Goal: Task Accomplishment & Management: Use online tool/utility

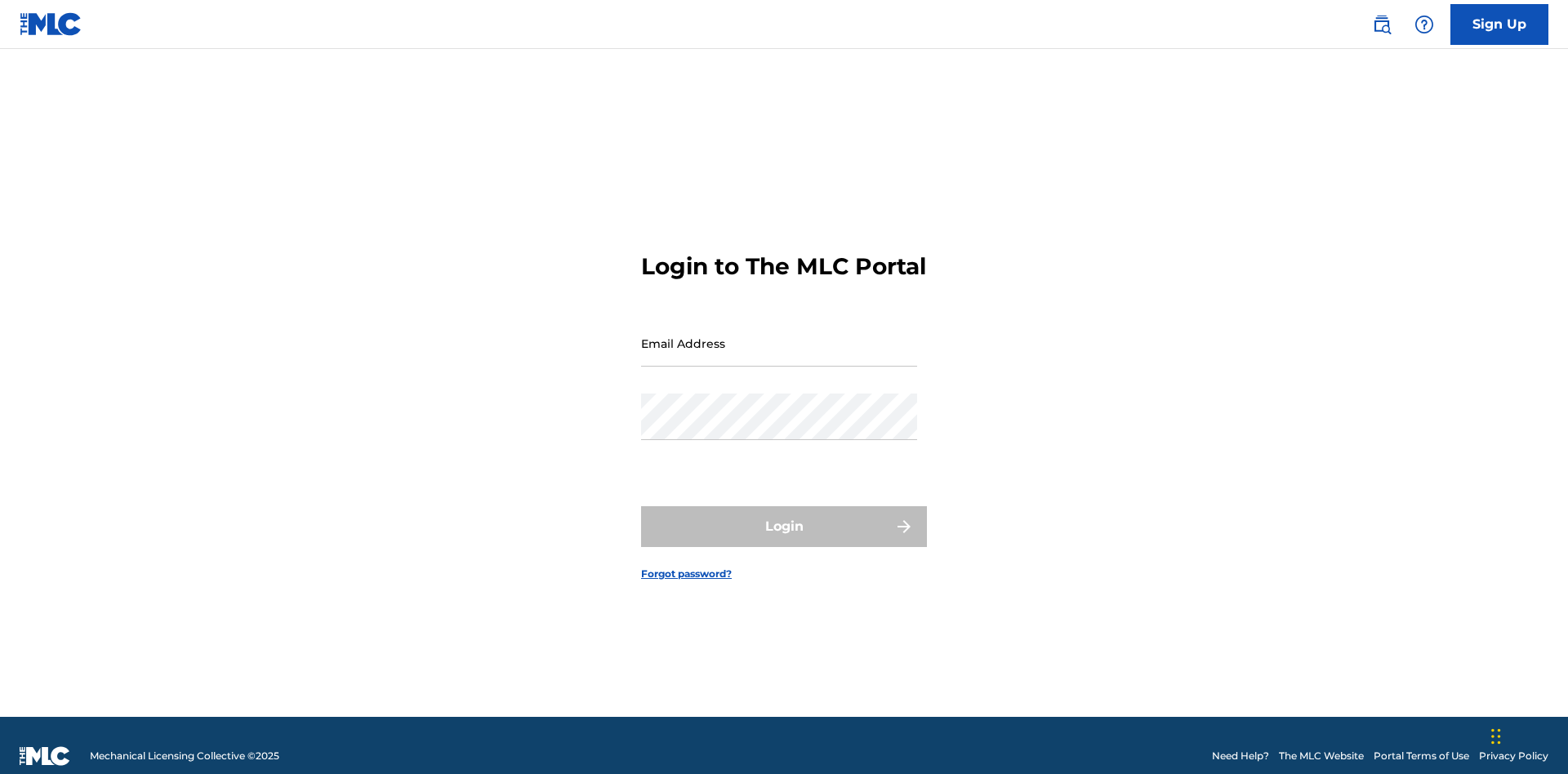
scroll to position [22, 0]
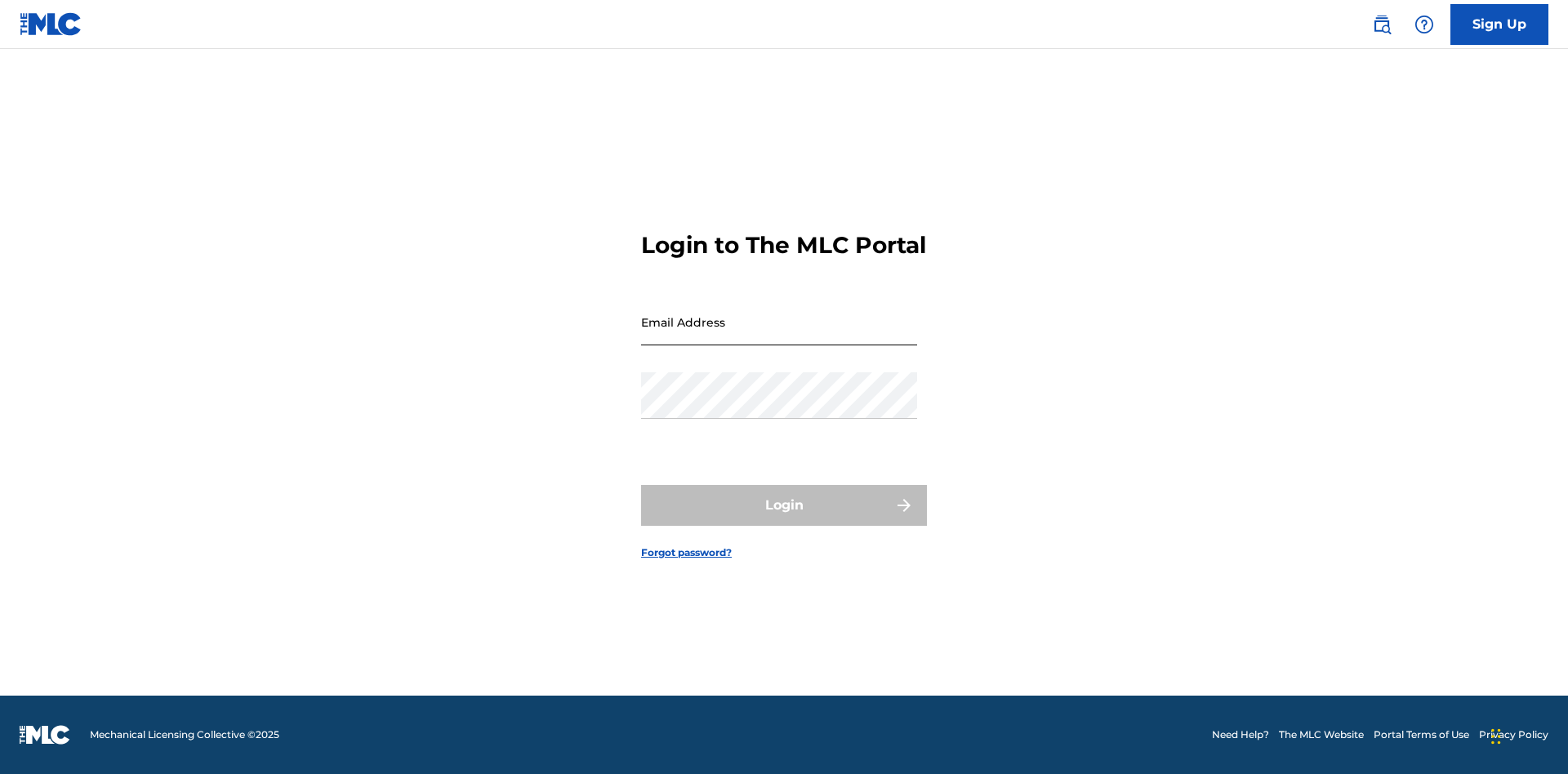
click at [779, 335] on input "Email Address" at bounding box center [779, 322] width 276 height 47
type input "[EMAIL_ADDRESS][DOMAIN_NAME]"
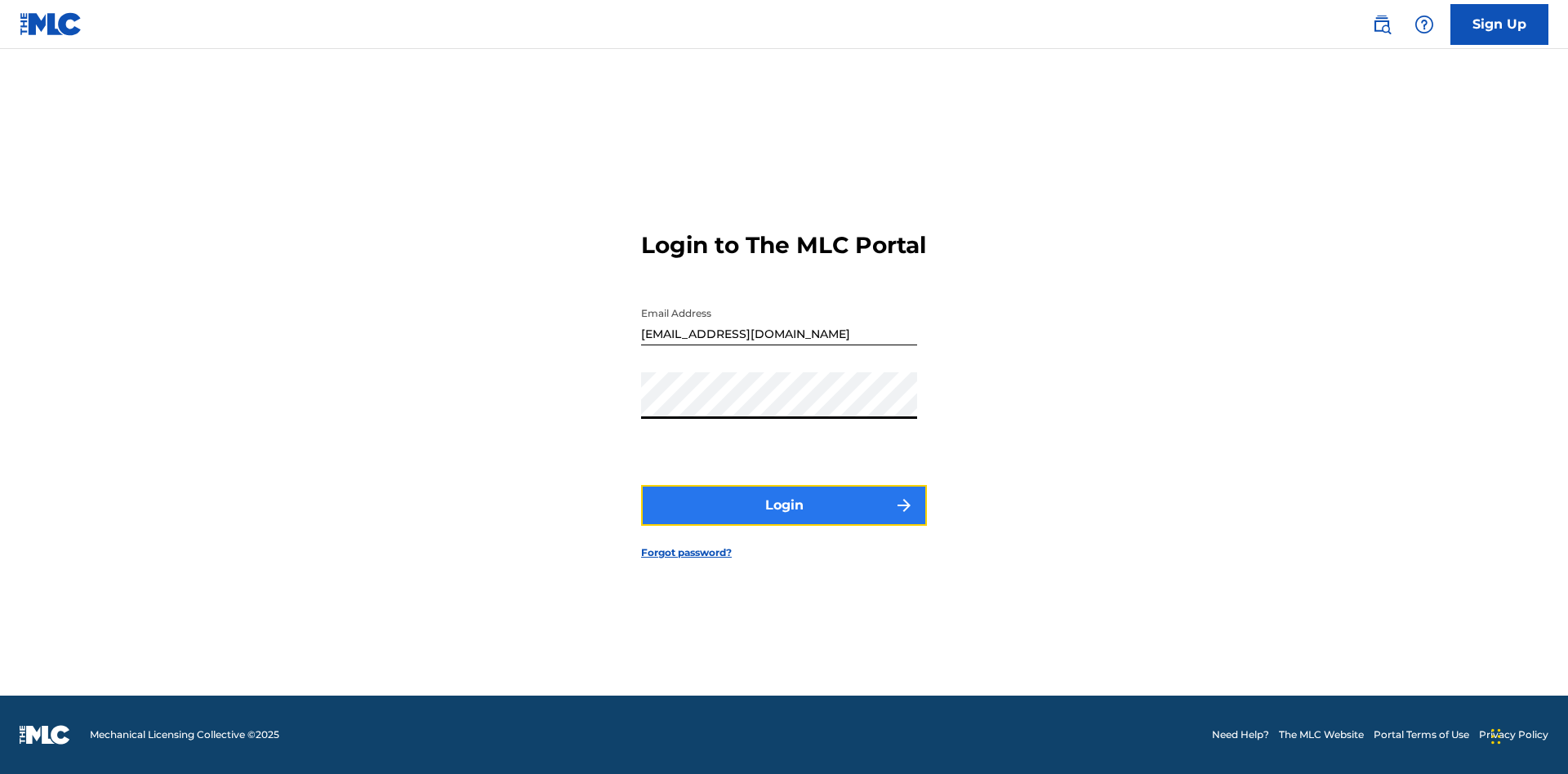
click at [784, 519] on button "Login" at bounding box center [784, 504] width 286 height 40
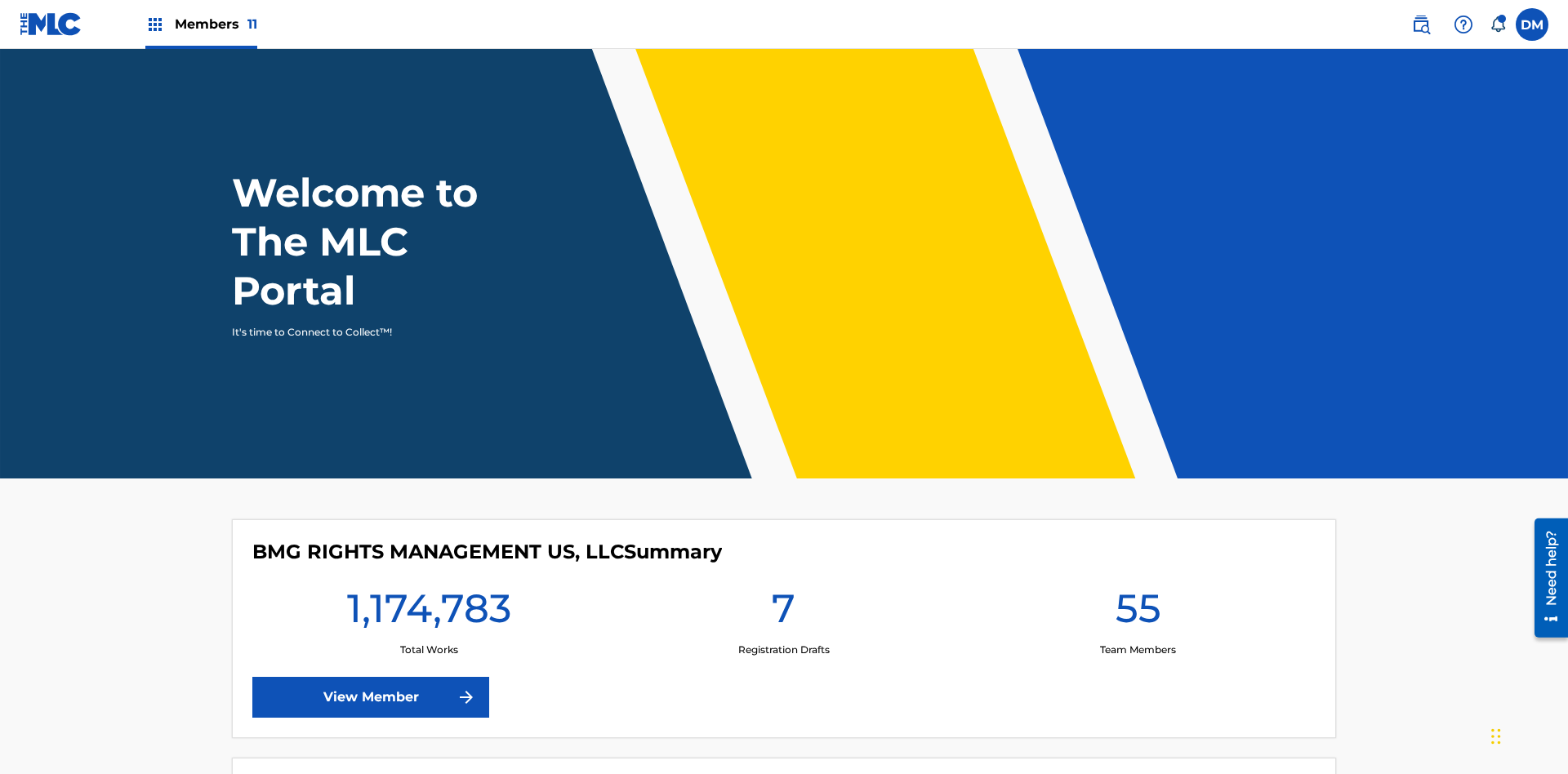
scroll to position [70, 0]
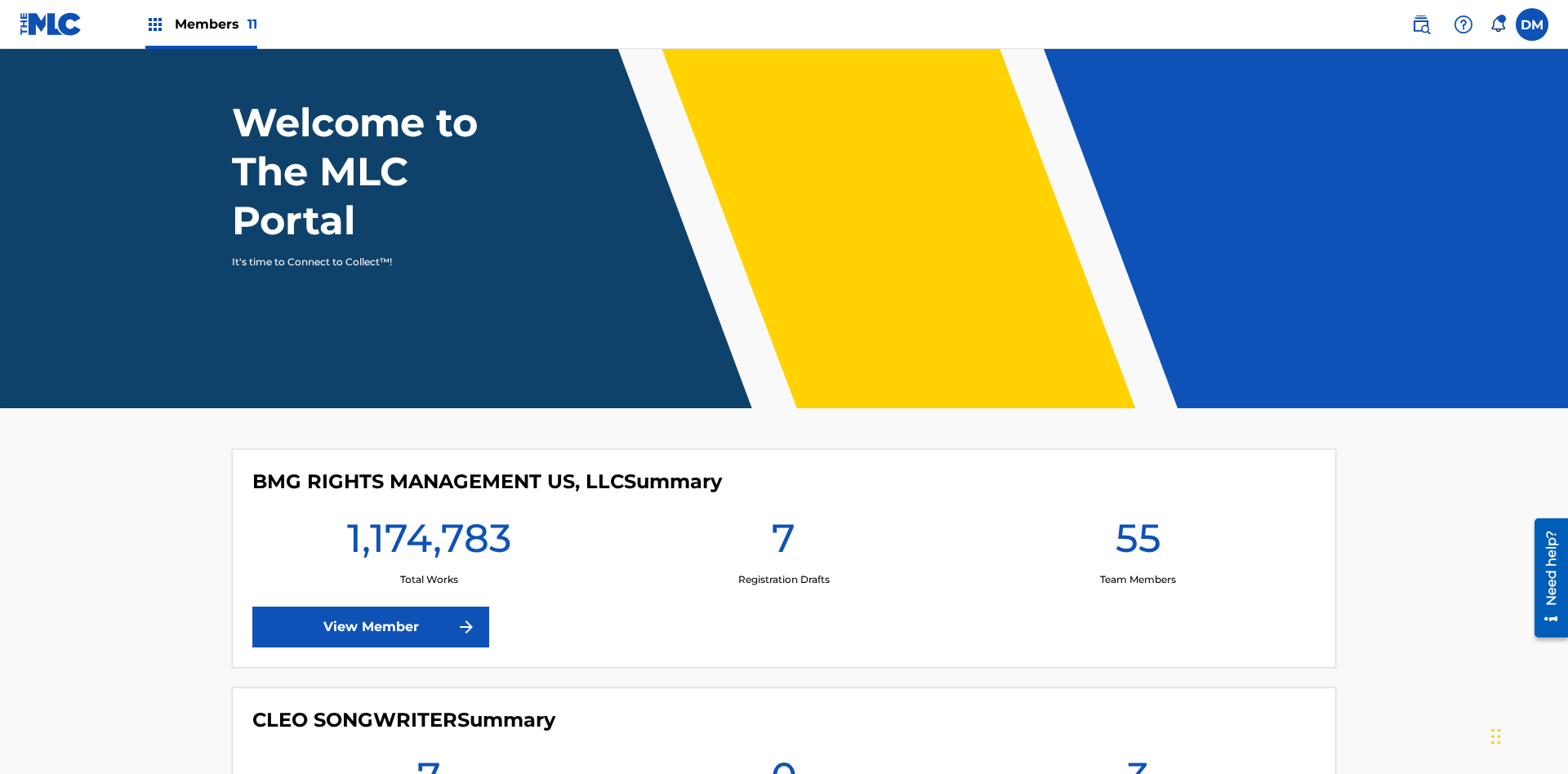
click at [201, 23] on span "Members 11" at bounding box center [216, 24] width 83 height 19
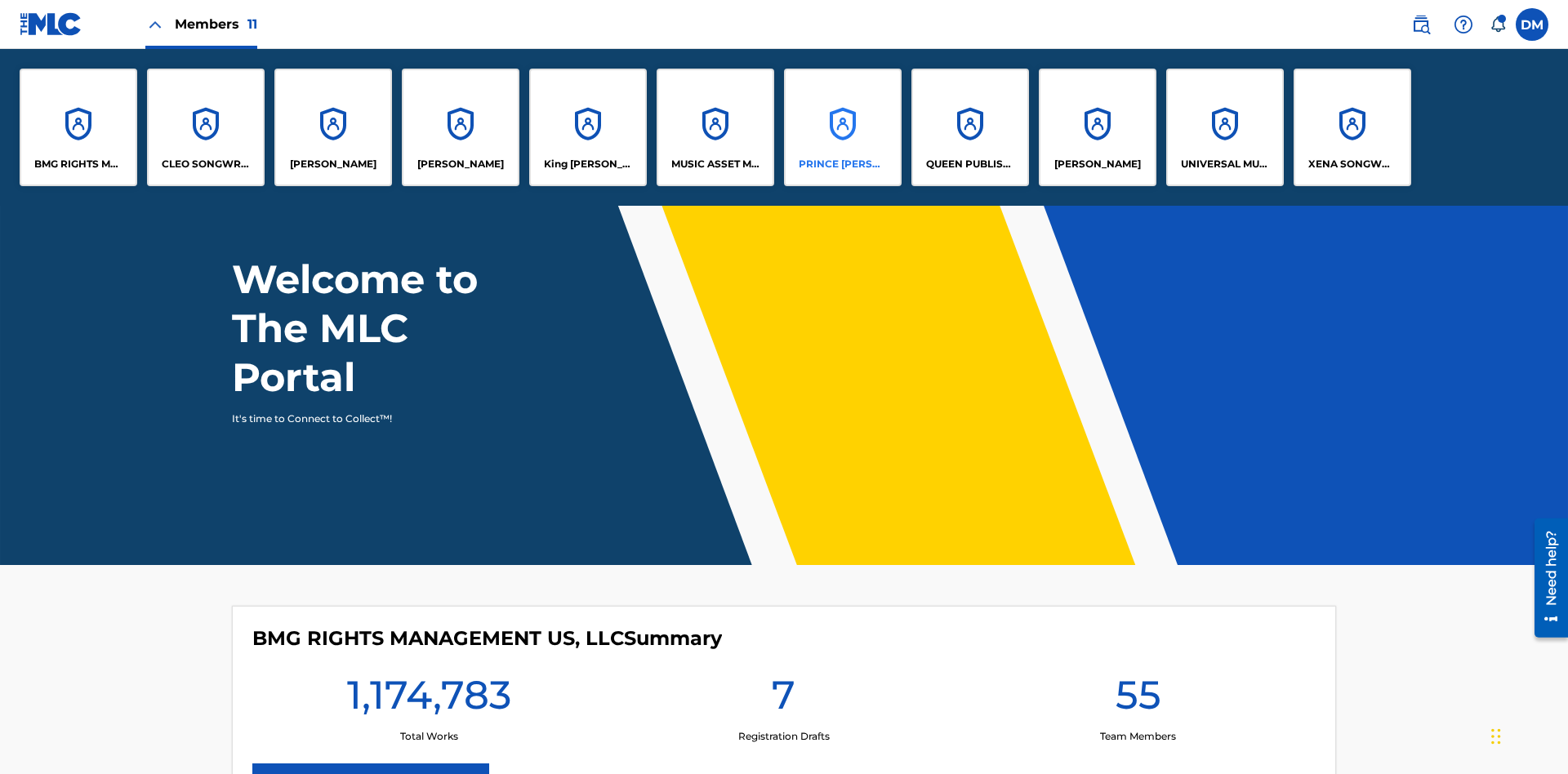
click at [842, 164] on p "PRINCE [PERSON_NAME]" at bounding box center [843, 164] width 89 height 15
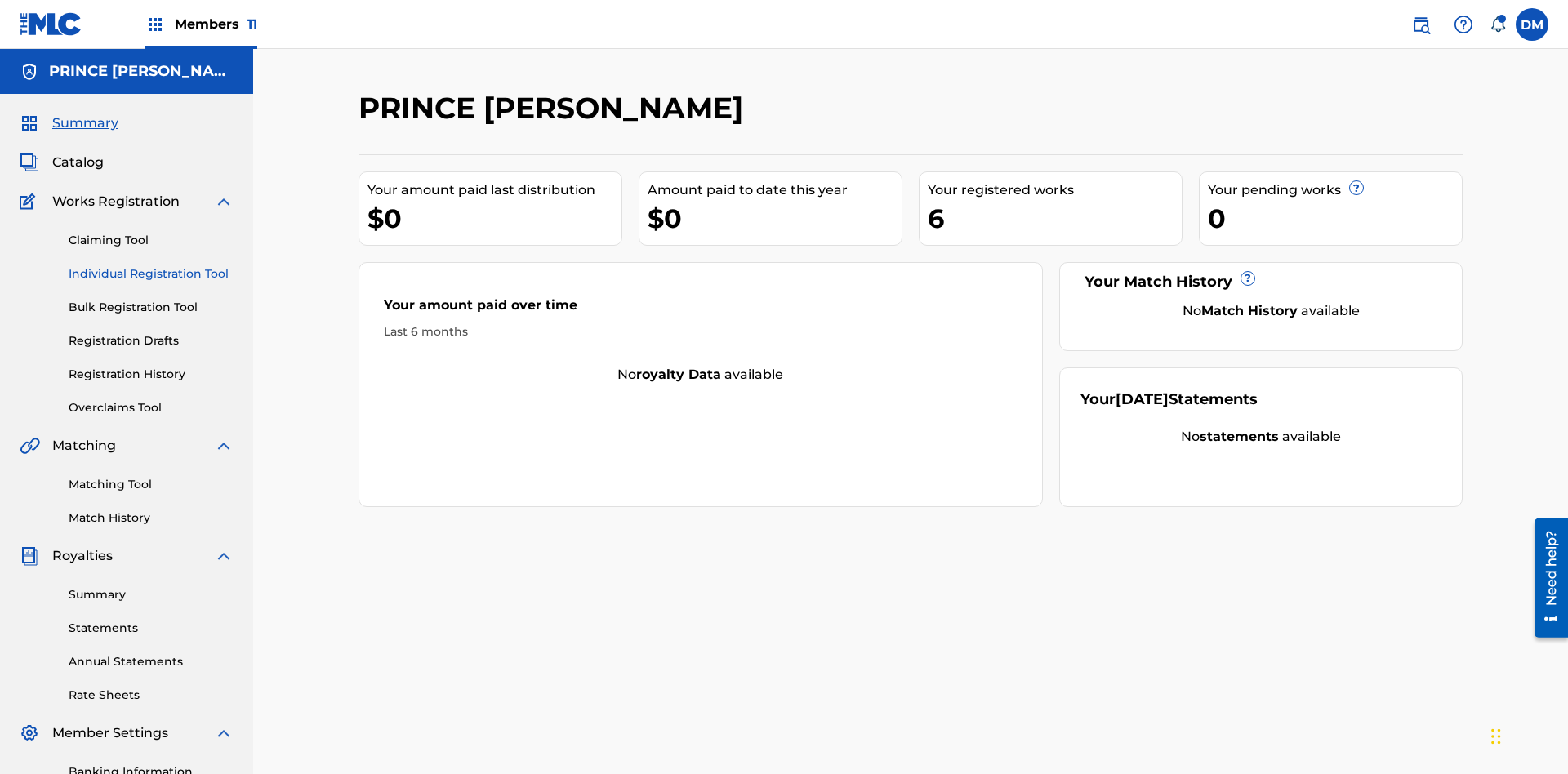
click at [151, 266] on link "Individual Registration Tool" at bounding box center [151, 274] width 165 height 17
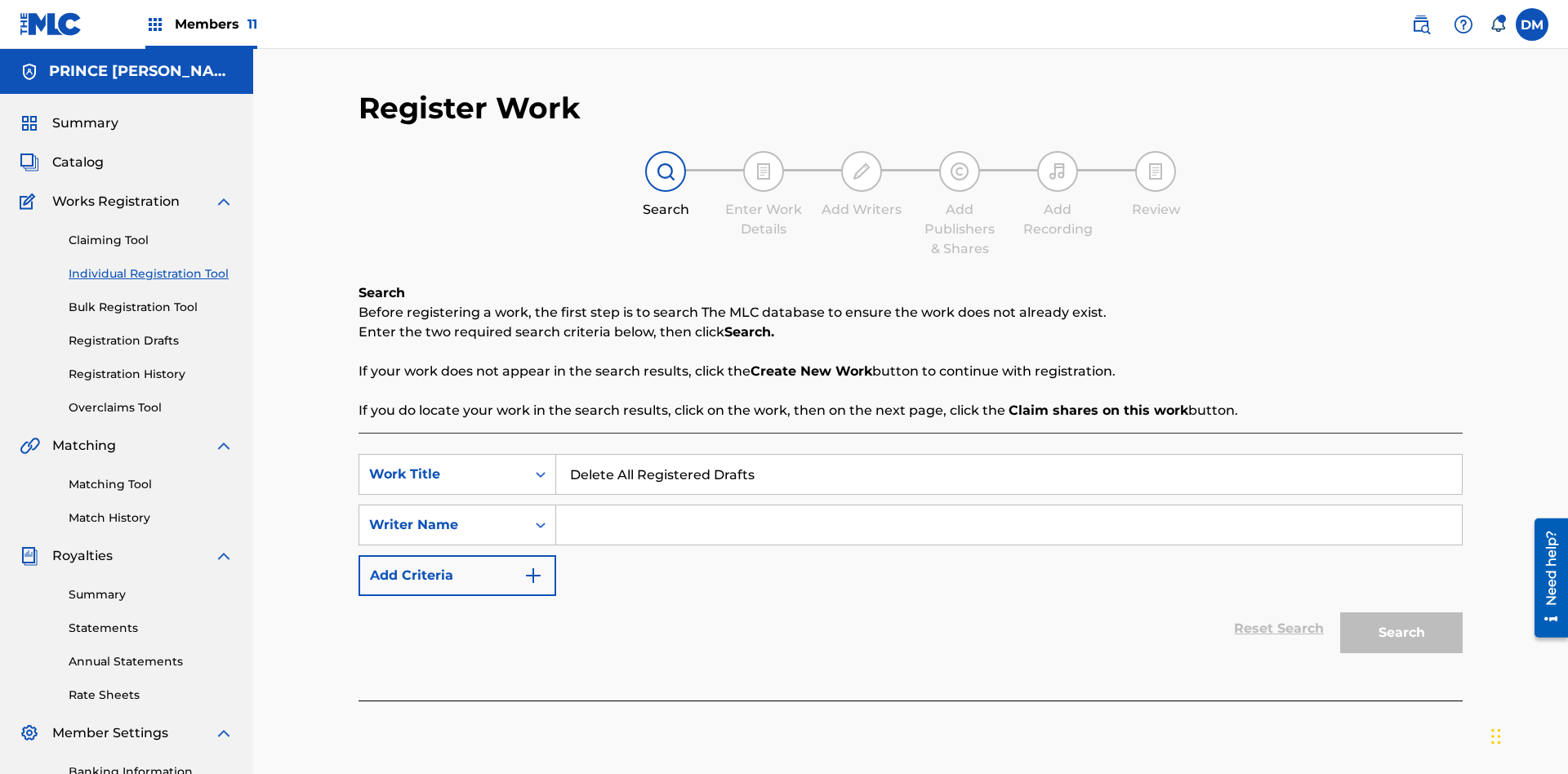
type input "Delete All Registered Drafts"
click at [1009, 505] on input "Search Form" at bounding box center [1009, 525] width 906 height 39
type input "QWERTYUIOP"
click at [1402, 612] on button "Search" at bounding box center [1402, 632] width 122 height 40
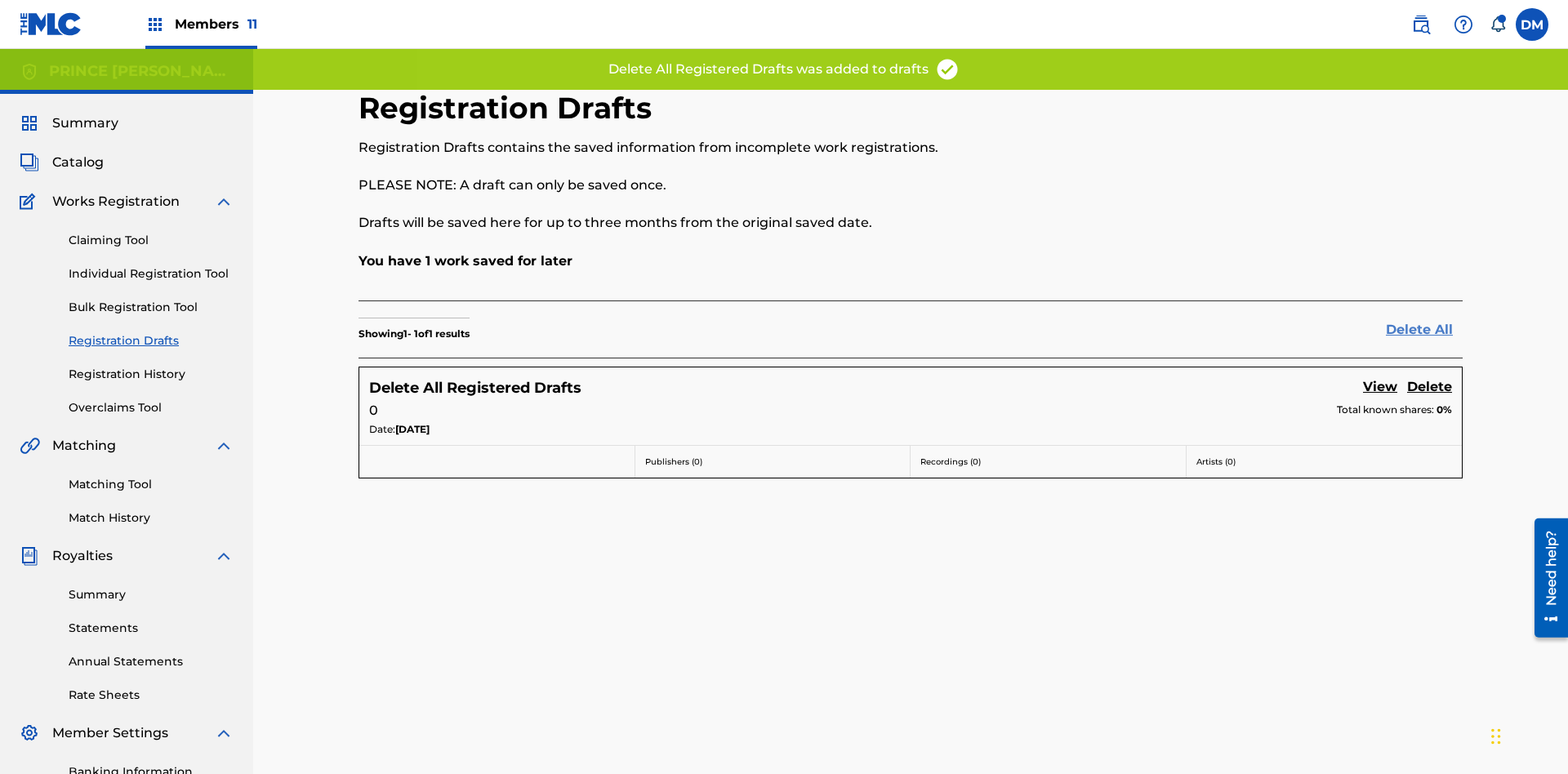
click at [1424, 320] on link "Delete All" at bounding box center [1424, 330] width 77 height 20
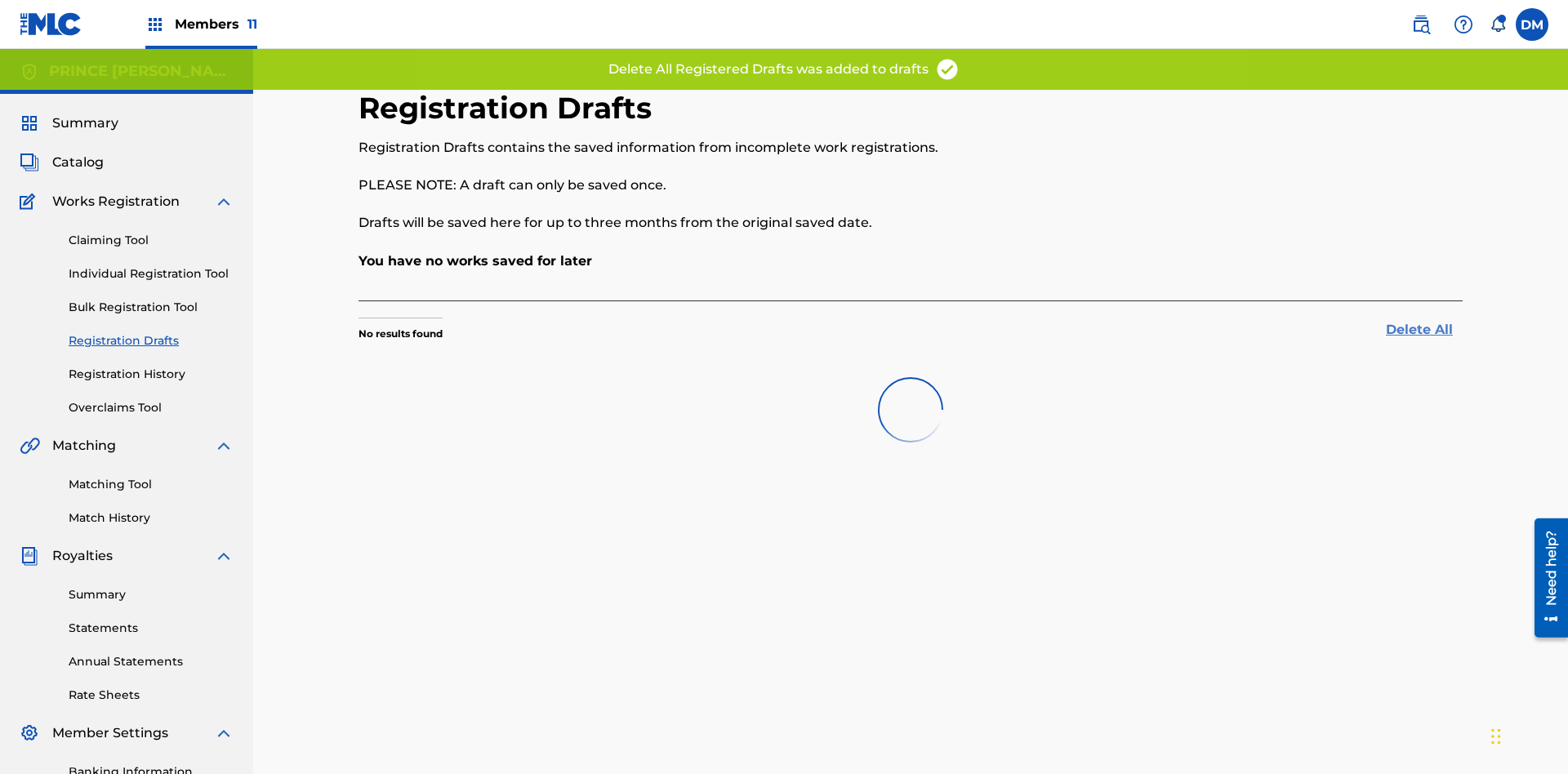
scroll to position [239, 0]
